Goal: Task Accomplishment & Management: Use online tool/utility

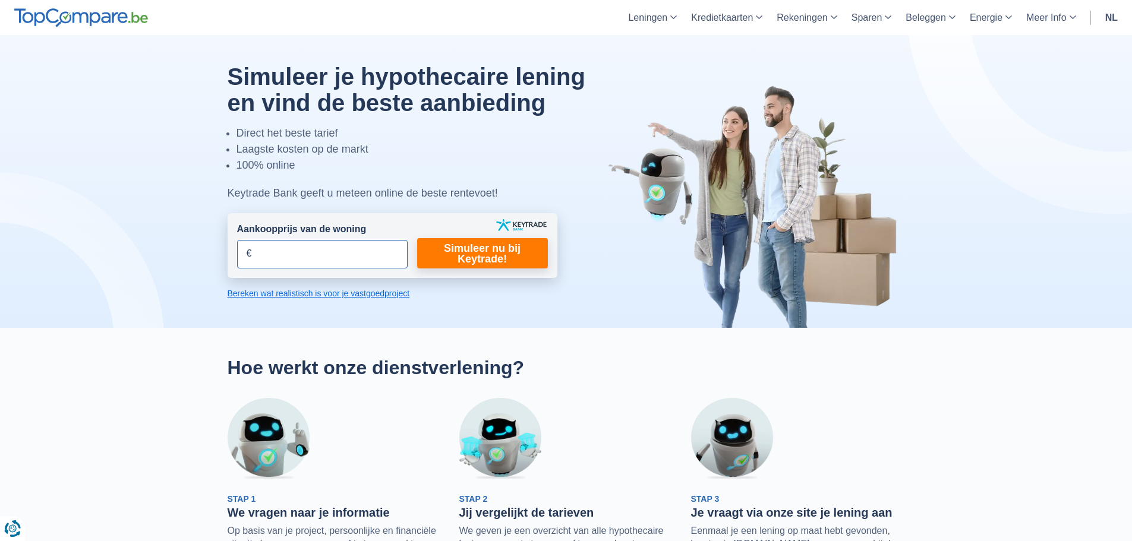
click at [306, 254] on input "Aankoopprijs van de woning" at bounding box center [322, 254] width 171 height 29
type input "548.000"
click at [499, 256] on link "Simuleer nu bij Keytrade!" at bounding box center [482, 253] width 131 height 30
click at [470, 251] on link "Simuleer nu bij Keytrade!" at bounding box center [482, 253] width 131 height 30
click at [16, 525] on icon "Renew consent" at bounding box center [12, 529] width 17 height 17
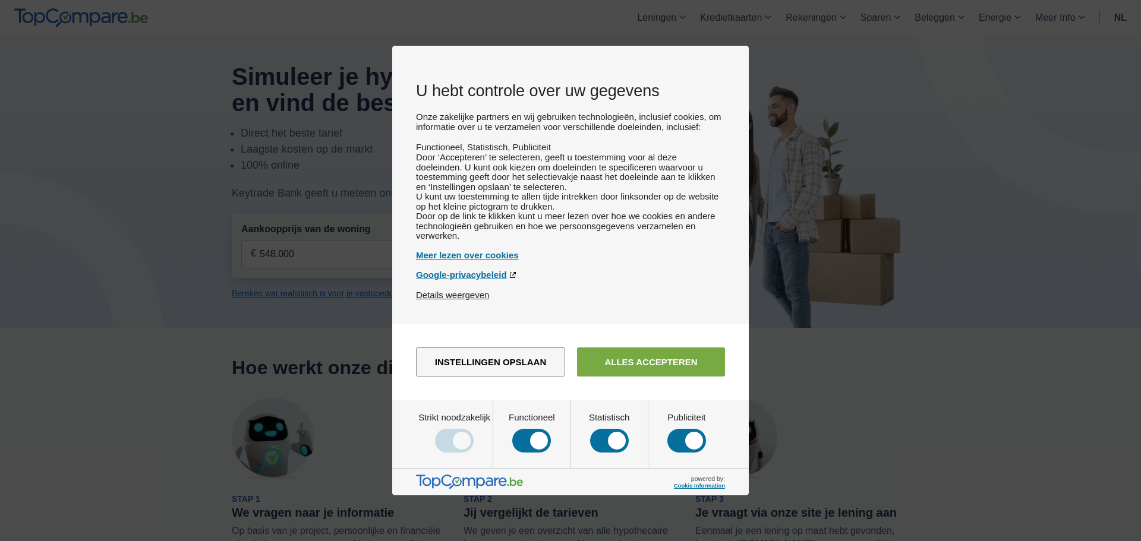
click at [691, 377] on button "Alles accepteren" at bounding box center [651, 362] width 148 height 29
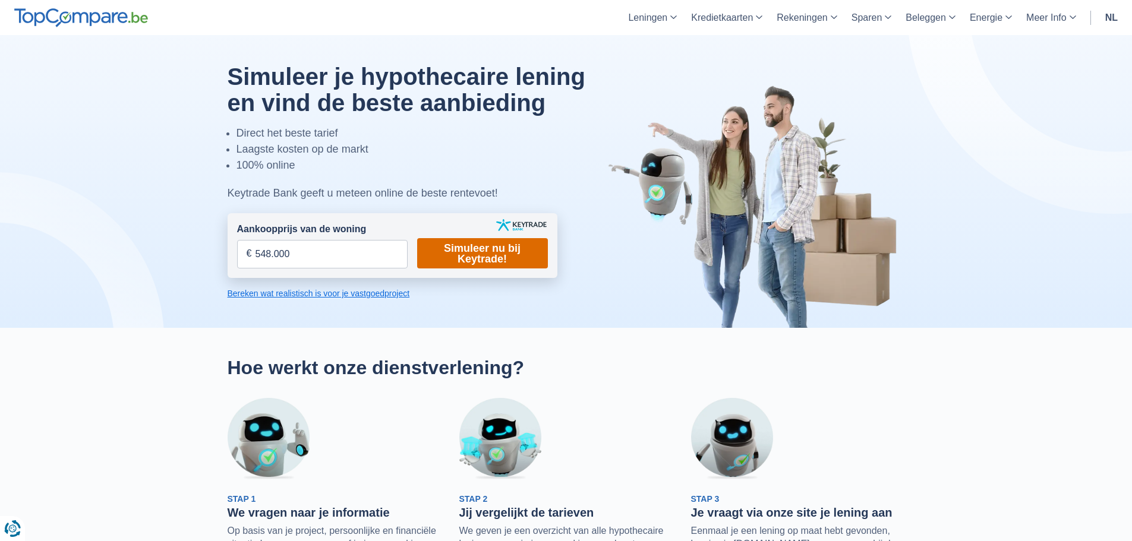
click at [495, 256] on link "Simuleer nu bij Keytrade!" at bounding box center [482, 253] width 131 height 30
